Goal: Information Seeking & Learning: Learn about a topic

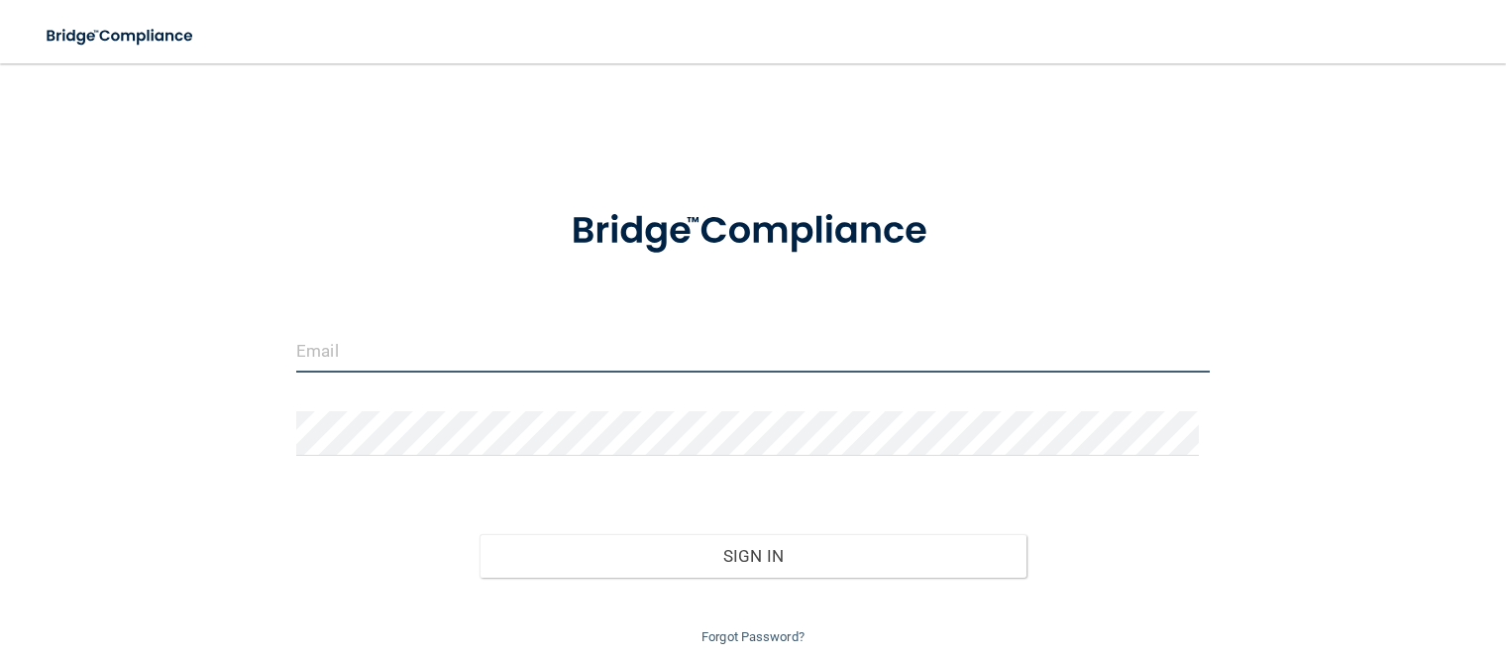
type input "[EMAIL_ADDRESS][DOMAIN_NAME]"
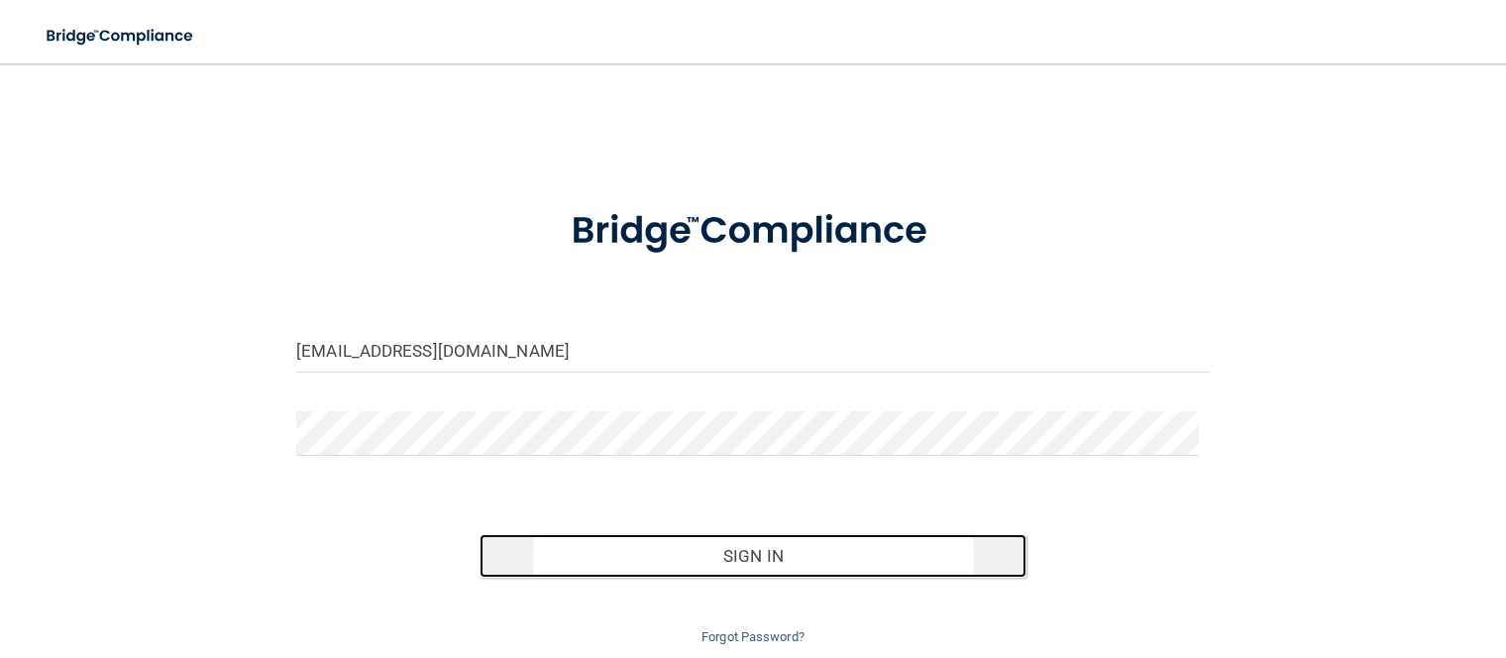
click at [686, 553] on button "Sign In" at bounding box center [754, 556] width 548 height 44
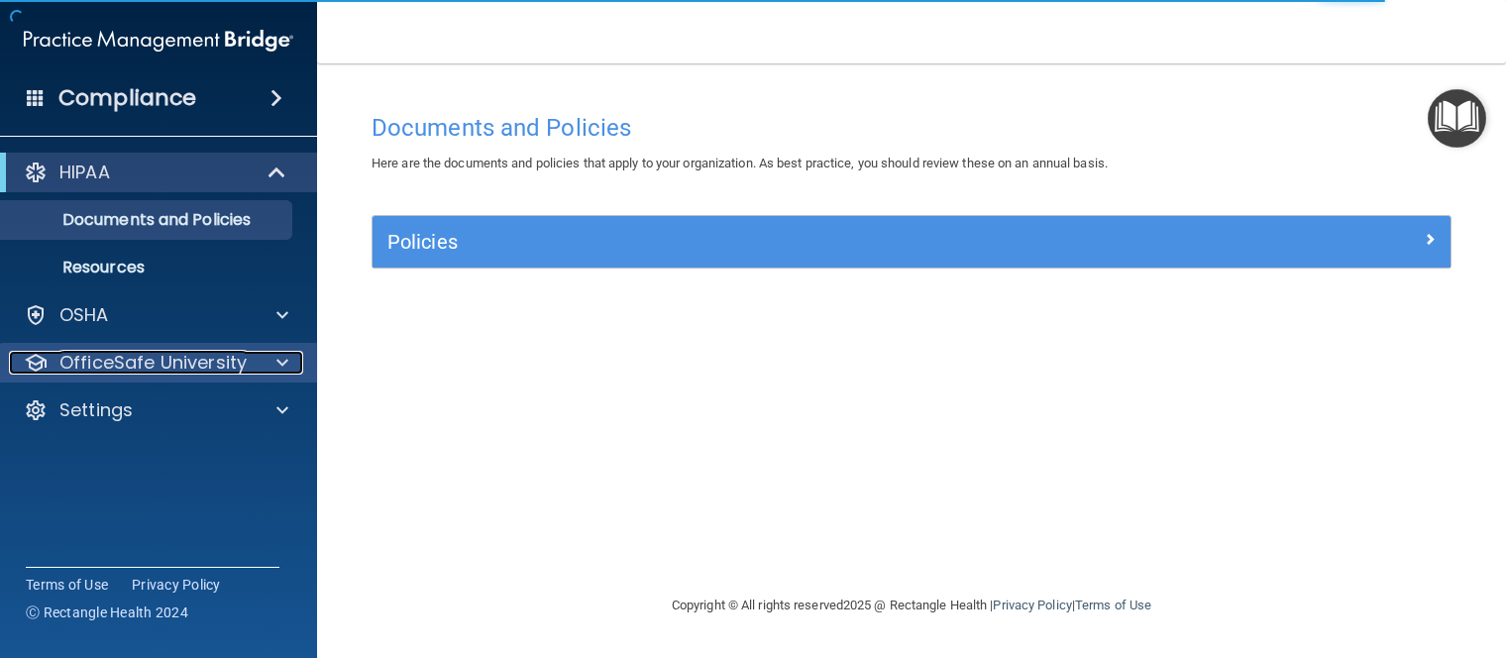
click at [243, 365] on p "OfficeSafe University" at bounding box center [152, 363] width 187 height 24
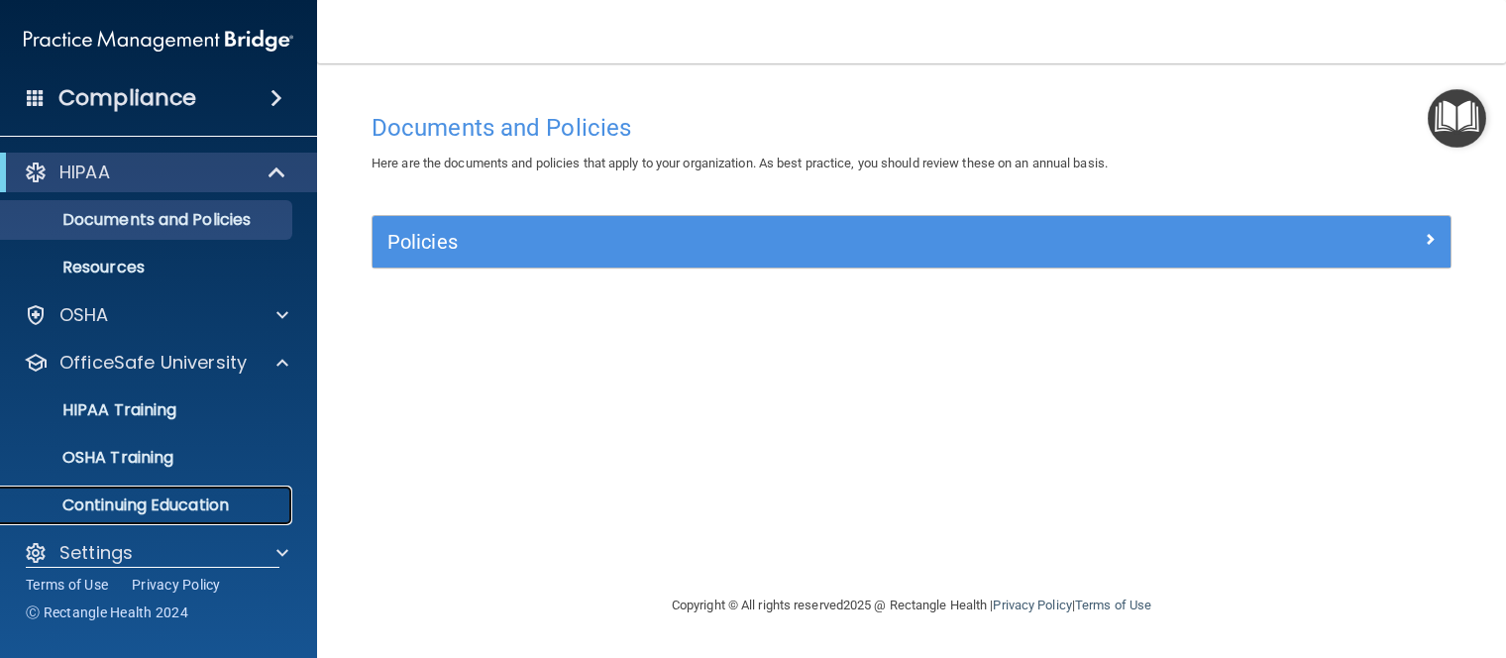
click at [151, 501] on p "Continuing Education" at bounding box center [148, 505] width 271 height 20
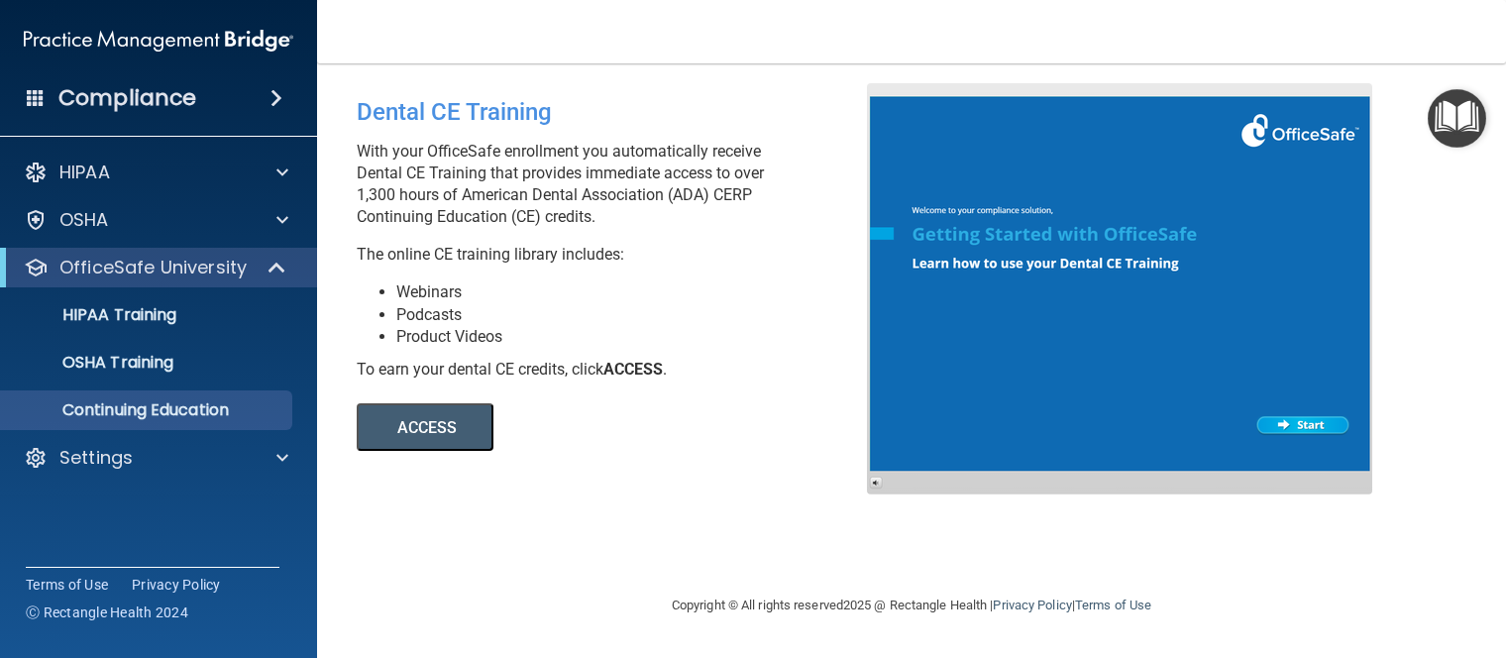
click at [393, 421] on button "ACCESS" at bounding box center [425, 427] width 137 height 48
